Goal: Find contact information: Find contact information

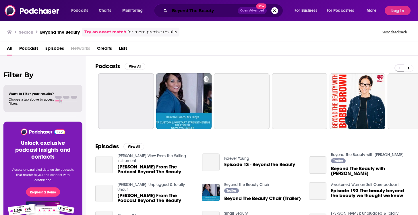
click at [175, 13] on input "Beyond The Beauty" at bounding box center [204, 10] width 68 height 9
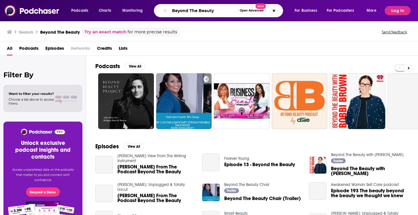
click at [175, 13] on input "Beyond The Beauty" at bounding box center [203, 10] width 67 height 9
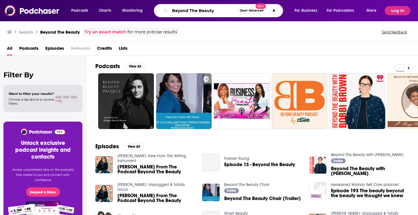
paste input "Inc. From The Ground Up"
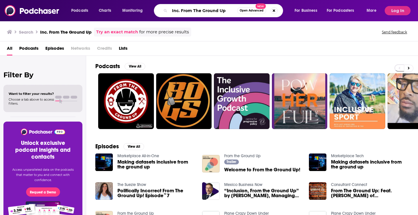
click at [181, 12] on input "Inc. From The Ground Up" at bounding box center [203, 10] width 67 height 9
type input "Inc From The Ground Up"
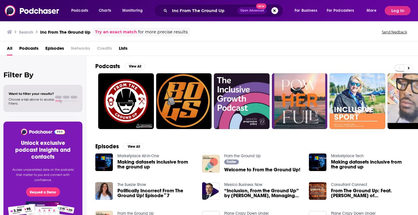
click at [240, 155] on link "From the Ground Up" at bounding box center [242, 155] width 36 height 5
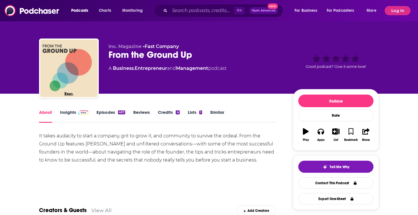
click at [74, 114] on link "Insights" at bounding box center [74, 115] width 28 height 13
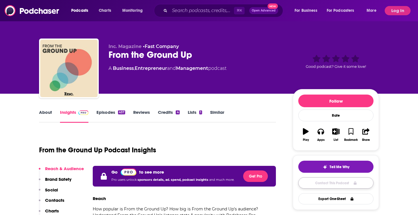
click at [322, 184] on link "Contact This Podcast" at bounding box center [335, 182] width 75 height 11
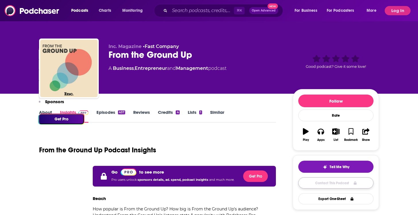
scroll to position [626, 0]
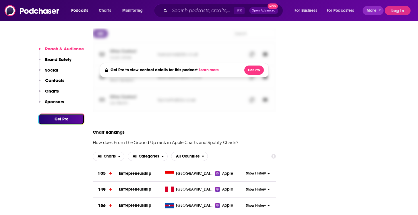
click at [388, 9] on button "Log In" at bounding box center [397, 10] width 26 height 9
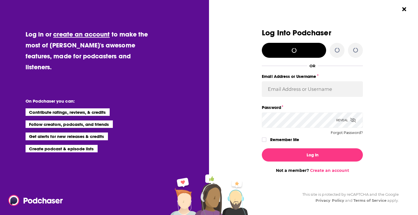
scroll to position [0, 0]
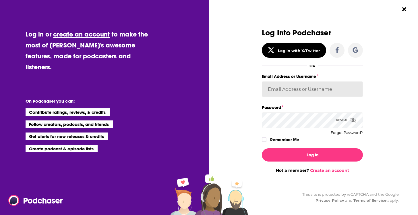
type input "autumncomm"
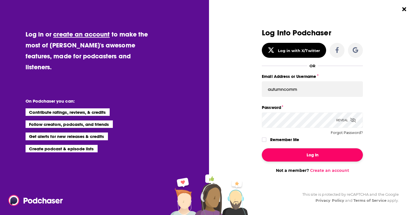
click at [302, 157] on button "Log In" at bounding box center [312, 154] width 101 height 13
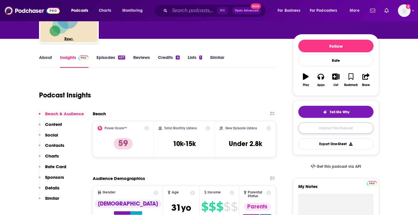
click at [326, 133] on link "Contact This Podcast" at bounding box center [335, 127] width 75 height 11
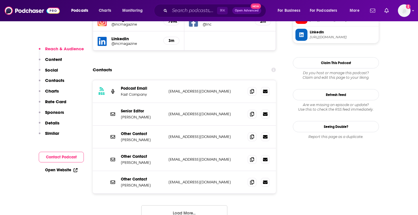
scroll to position [560, 0]
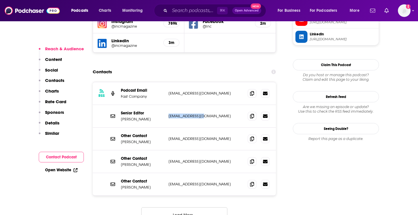
drag, startPoint x: 205, startPoint y: 88, endPoint x: 167, endPoint y: 88, distance: 38.2
click at [167, 105] on div "Senior Editor [PERSON_NAME] [EMAIL_ADDRESS][DOMAIN_NAME] [EMAIL_ADDRESS][DOMAIN…" at bounding box center [184, 116] width 183 height 23
drag, startPoint x: 224, startPoint y: 66, endPoint x: 168, endPoint y: 66, distance: 55.9
click at [168, 82] on div "RSS Podcast Email Fast Company [EMAIL_ADDRESS][DOMAIN_NAME] [EMAIL_ADDRESS][DOM…" at bounding box center [184, 93] width 183 height 23
copy p "[EMAIL_ADDRESS][DOMAIN_NAME]"
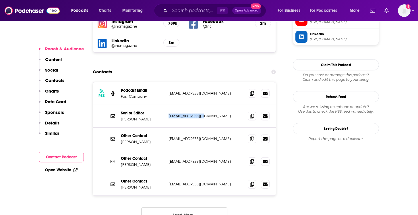
drag, startPoint x: 209, startPoint y: 84, endPoint x: 206, endPoint y: 86, distance: 3.7
click at [206, 105] on div "Senior Editor [PERSON_NAME] [EMAIL_ADDRESS][DOMAIN_NAME] [EMAIL_ADDRESS][DOMAIN…" at bounding box center [184, 116] width 183 height 23
copy p "[EMAIL_ADDRESS][DOMAIN_NAME]"
click at [168, 8] on div "⌘ K Open Advanced New" at bounding box center [210, 10] width 112 height 13
click at [173, 9] on input "Search podcasts, credits, & more..." at bounding box center [193, 10] width 47 height 9
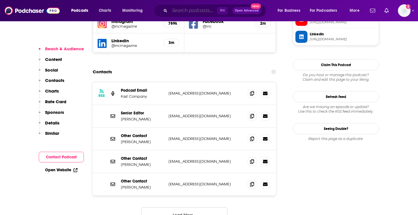
paste input "Run Through with Vogue"
type input "Run Through with Vogue"
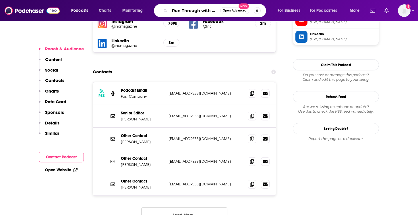
scroll to position [0, 9]
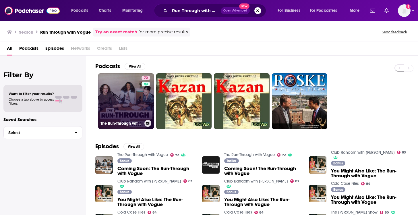
click at [123, 99] on link "72 The Run-Through with Vogue" at bounding box center [126, 101] width 56 height 56
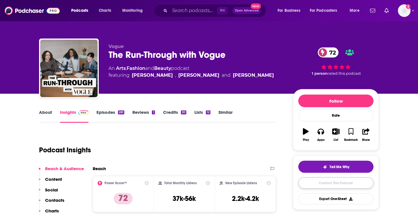
click at [336, 179] on link "Contact This Podcast" at bounding box center [335, 182] width 75 height 11
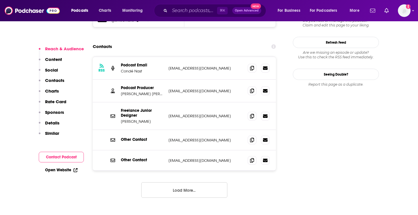
scroll to position [543, 0]
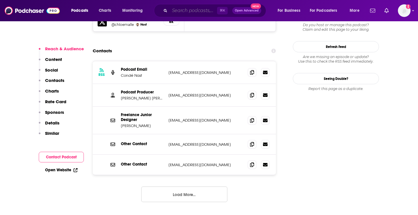
click at [184, 12] on input "Search podcasts, credits, & more..." at bounding box center [193, 10] width 47 height 9
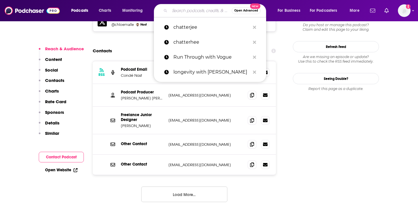
paste input "Practice You with [PERSON_NAME]"
type input "Practice You with [PERSON_NAME]"
